Goal: Find specific page/section: Find specific page/section

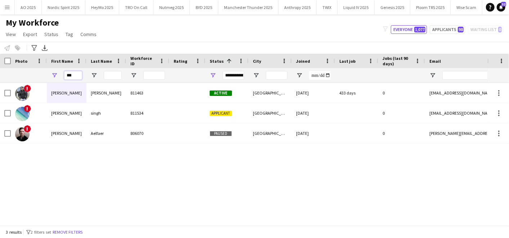
drag, startPoint x: 76, startPoint y: 73, endPoint x: 47, endPoint y: 74, distance: 29.2
click at [47, 74] on div "***" at bounding box center [67, 75] width 40 height 14
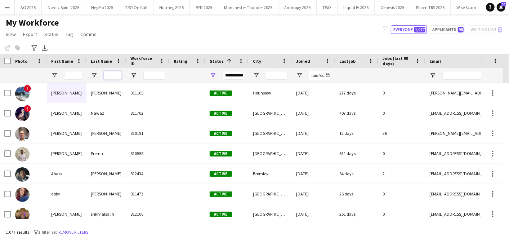
click at [109, 78] on input "Last Name Filter Input" at bounding box center [113, 75] width 18 height 9
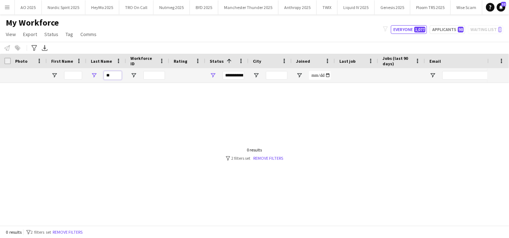
type input "*"
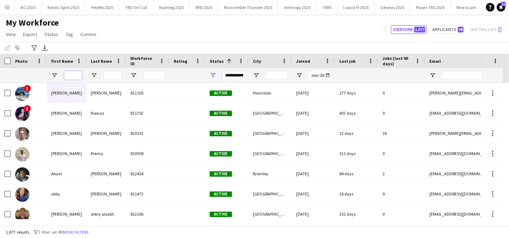
click at [70, 73] on input "First Name Filter Input" at bounding box center [73, 75] width 18 height 9
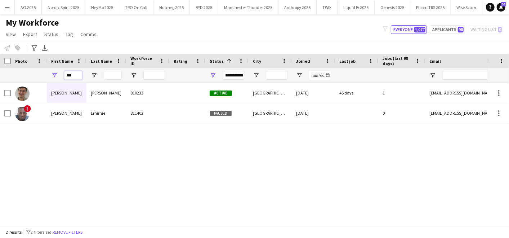
type input "***"
click at [212, 62] on span "Status" at bounding box center [217, 60] width 14 height 5
drag, startPoint x: 78, startPoint y: 74, endPoint x: 44, endPoint y: 79, distance: 34.6
click at [44, 79] on div "***" at bounding box center [390, 75] width 781 height 14
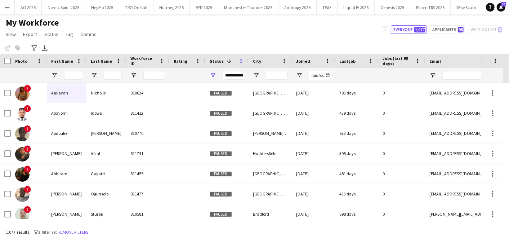
click at [239, 62] on span at bounding box center [241, 61] width 6 height 6
click at [244, 52] on div "Notify workforce Add to tag Select at least one crew to tag him or her. Advance…" at bounding box center [254, 48] width 509 height 12
click at [224, 59] on span at bounding box center [228, 61] width 9 height 6
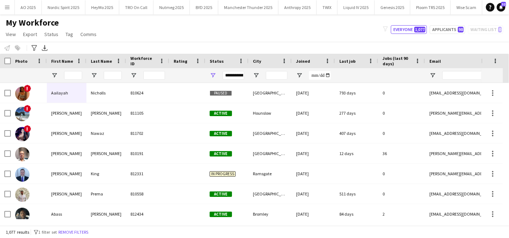
click at [227, 62] on div "Status" at bounding box center [223, 61] width 26 height 11
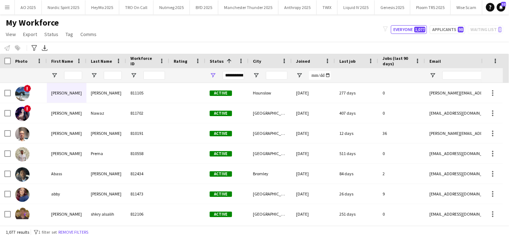
click at [216, 62] on span "Status" at bounding box center [217, 60] width 14 height 5
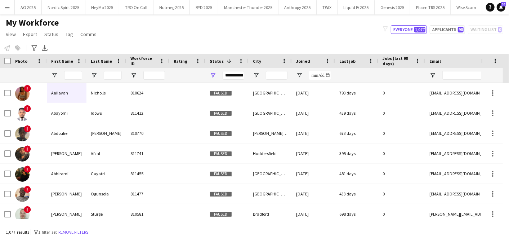
click at [227, 61] on span at bounding box center [229, 61] width 6 height 6
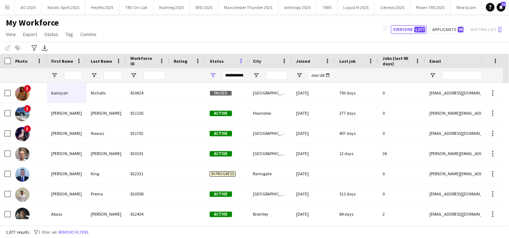
click at [241, 61] on span at bounding box center [241, 61] width 6 height 6
click at [188, 47] on div "Notify workforce Add to tag Select at least one crew to tag him or her. Advance…" at bounding box center [254, 48] width 509 height 12
